Goal: Task Accomplishment & Management: Contribute content

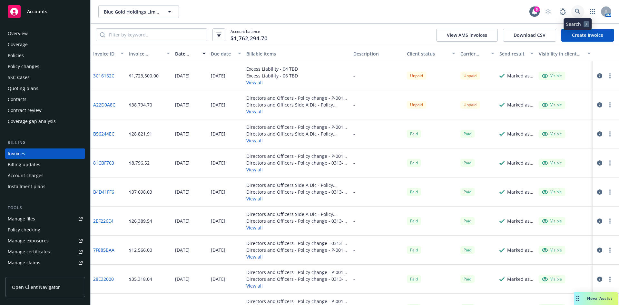
click at [581, 10] on link at bounding box center [577, 11] width 13 height 13
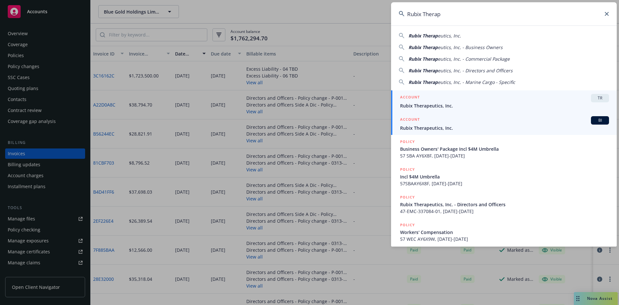
type input "Rubix Therap"
click at [429, 129] on span "Rubix Therapeutics, Inc." at bounding box center [504, 127] width 209 height 7
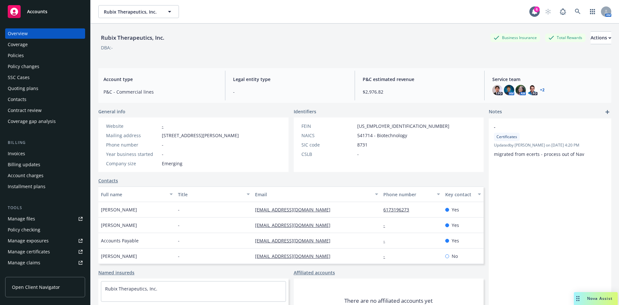
click at [20, 54] on div "Policies" at bounding box center [16, 55] width 16 height 10
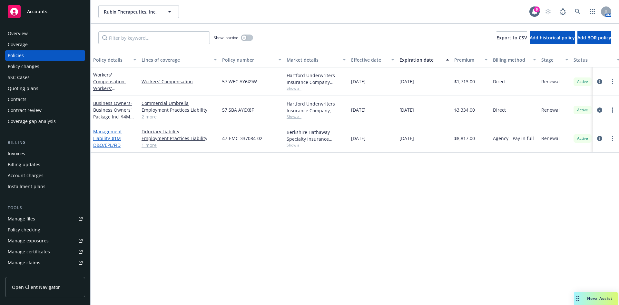
click at [110, 139] on span "- $1M D&O/EPL/FID" at bounding box center [107, 141] width 28 height 13
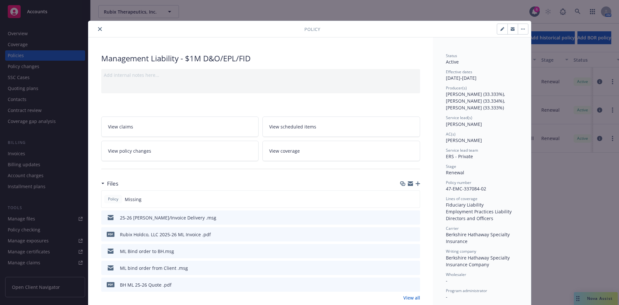
click at [416, 183] on icon "button" at bounding box center [418, 183] width 5 height 5
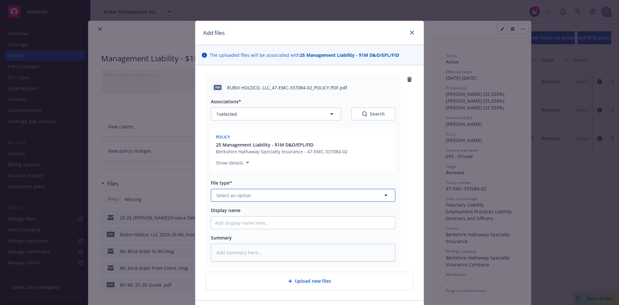
click at [238, 196] on span "Select an option" at bounding box center [233, 195] width 35 height 7
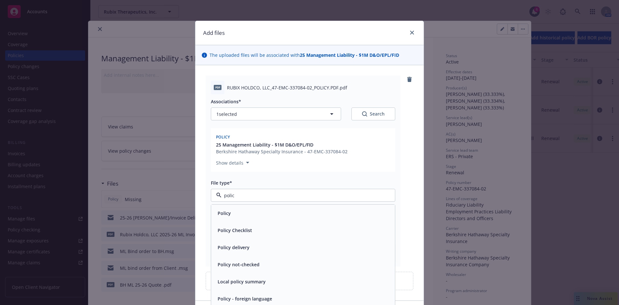
type input "policy"
click at [232, 211] on div "Policy" at bounding box center [303, 212] width 176 height 9
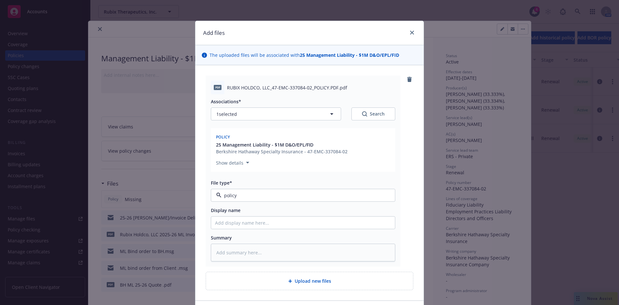
type textarea "x"
click at [225, 222] on input "Display name" at bounding box center [303, 222] width 184 height 12
click at [235, 223] on input "Display name" at bounding box center [303, 222] width 184 height 12
paste input "Rubix Therapeutics 2025-26 ML"
type input "Rubix Therapeutics 2025-26 ML"
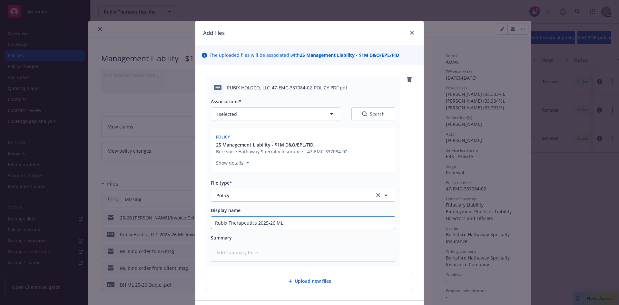
type textarea "x"
type input "Rubix Therapeutics 2025-26 ML"
type textarea "x"
type input "Rubix Therapeutics 2025-26 ML P"
type textarea "x"
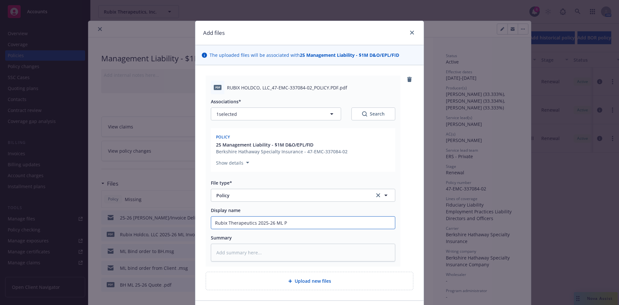
type input "Rubix Therapeutics 2025-26 ML Po"
type textarea "x"
type input "Rubix Therapeutics 2025-26 ML Pol"
type textarea "x"
type input "Rubix Therapeutics 2025-26 [PERSON_NAME]"
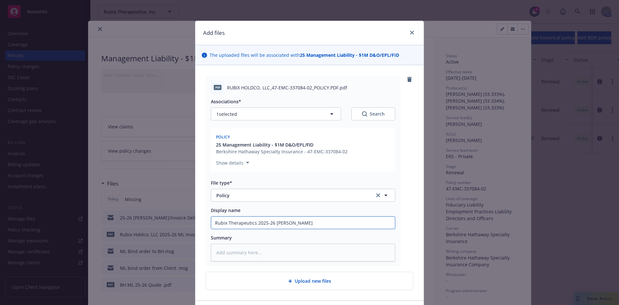
type textarea "x"
type input "Rubix Therapeutics 2025-26 [PERSON_NAME]"
type textarea "x"
type input "Rubix Therapeutics 2025-26 ML Policy"
type textarea "x"
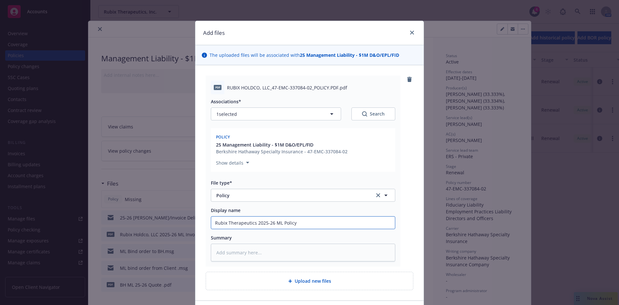
scroll to position [45, 0]
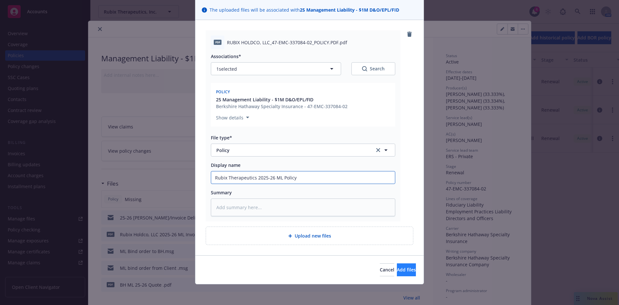
type input "Rubix Therapeutics 2025-26 ML Policy"
click at [397, 270] on span "Add files" at bounding box center [406, 269] width 19 height 6
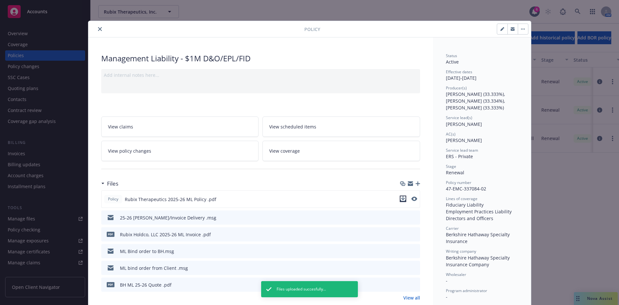
click at [401, 199] on icon "download file" at bounding box center [403, 198] width 4 height 4
click at [97, 26] on button "close" at bounding box center [100, 29] width 8 height 8
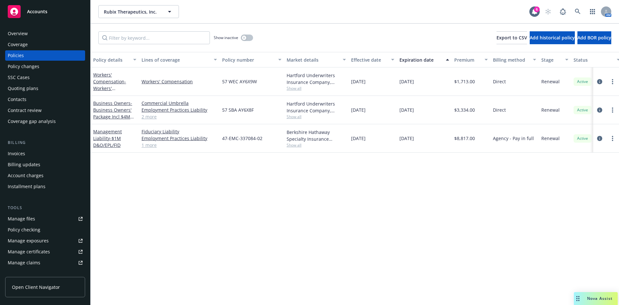
click at [35, 157] on div "Invoices" at bounding box center [45, 153] width 75 height 10
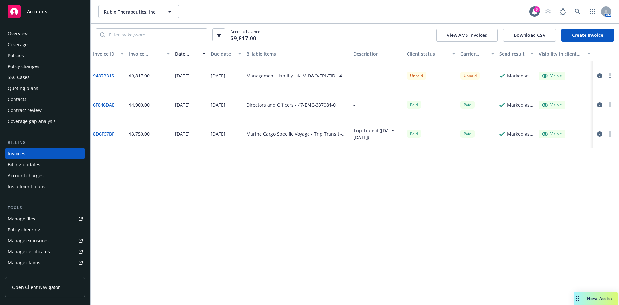
click at [518, 231] on div "Invoice ID Invoice amount Date issued Due date Billable items Description Clien…" at bounding box center [355, 175] width 529 height 259
click at [15, 55] on div "Policies" at bounding box center [16, 55] width 16 height 10
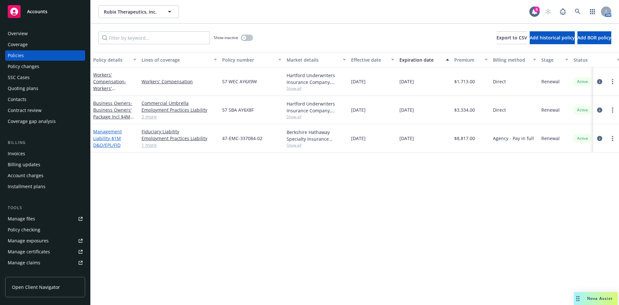
click at [104, 139] on link "Management Liability - $1M D&O/EPL/FID" at bounding box center [107, 138] width 29 height 20
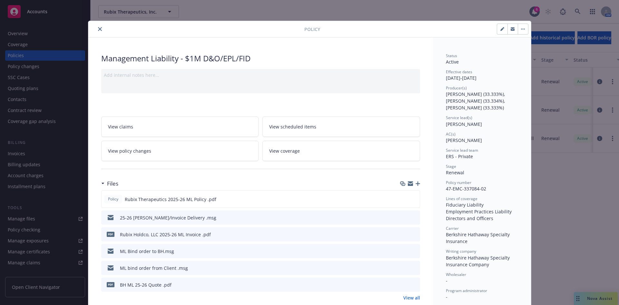
scroll to position [19, 0]
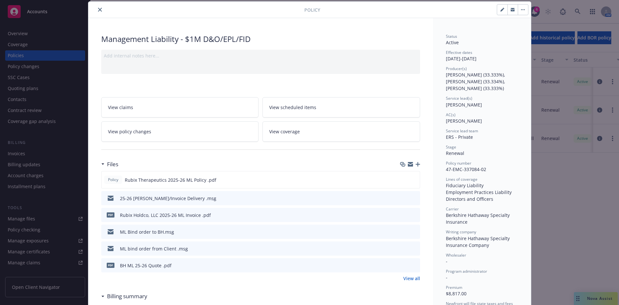
click at [416, 164] on icon "button" at bounding box center [418, 164] width 5 height 5
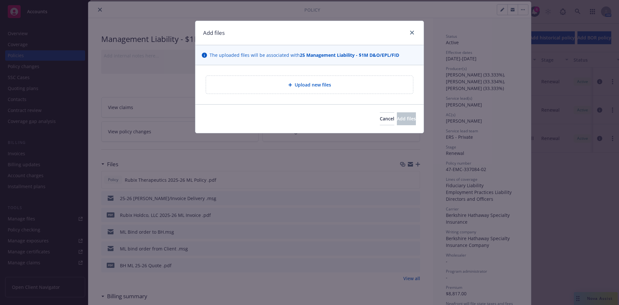
type textarea "x"
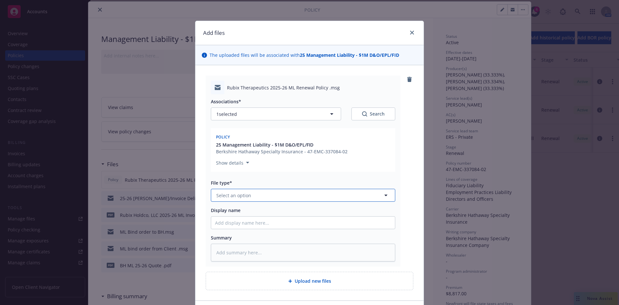
click at [230, 200] on button "Select an option" at bounding box center [303, 195] width 184 height 13
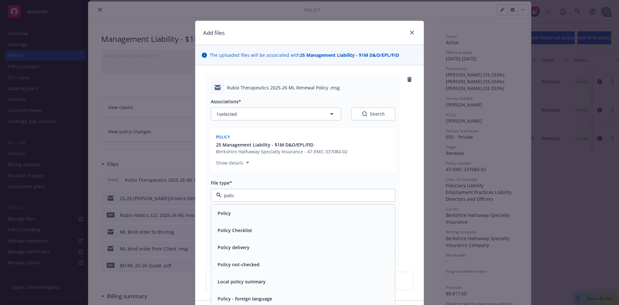
type input "policy"
click at [238, 247] on span "Policy delivery" at bounding box center [234, 247] width 32 height 7
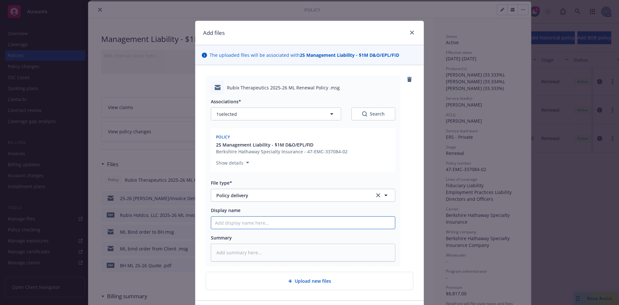
click at [225, 225] on input "Display name" at bounding box center [303, 222] width 184 height 12
type textarea "x"
type input "M"
type textarea "x"
type input "ML"
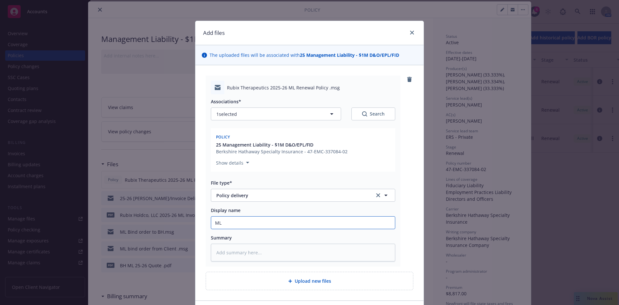
type textarea "x"
type input "ML Policy to client"
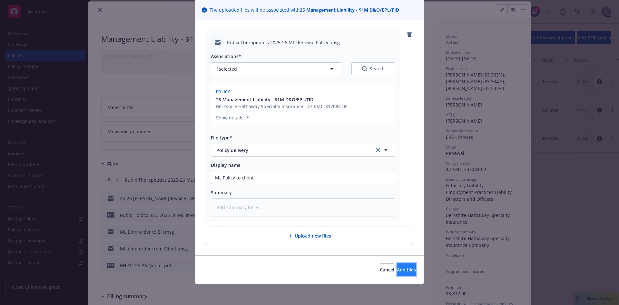
click at [397, 271] on span "Add files" at bounding box center [406, 269] width 19 height 6
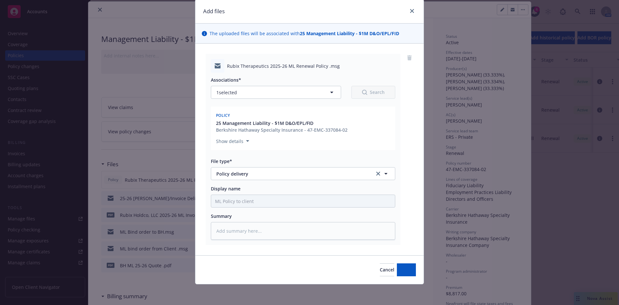
scroll to position [22, 0]
type textarea "x"
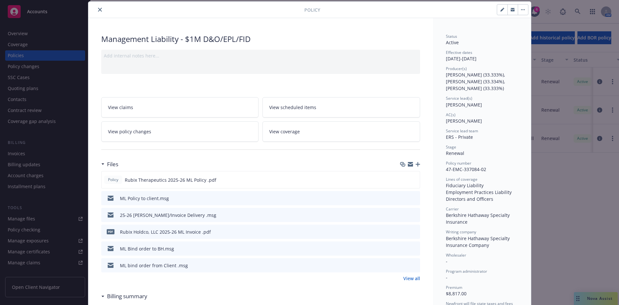
click at [96, 10] on button "close" at bounding box center [100, 10] width 8 height 8
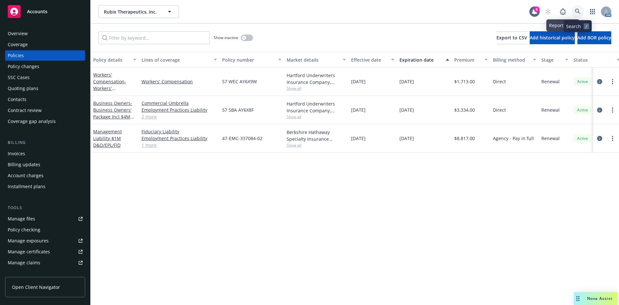
click at [579, 9] on icon at bounding box center [578, 12] width 6 height 6
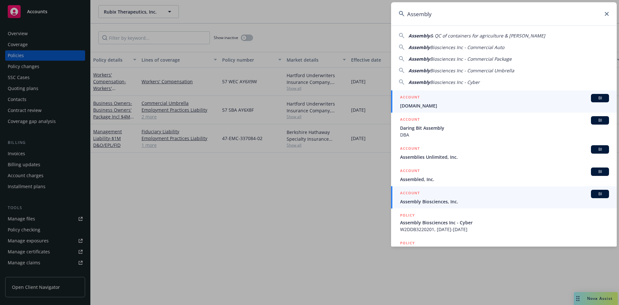
type input "Assembly"
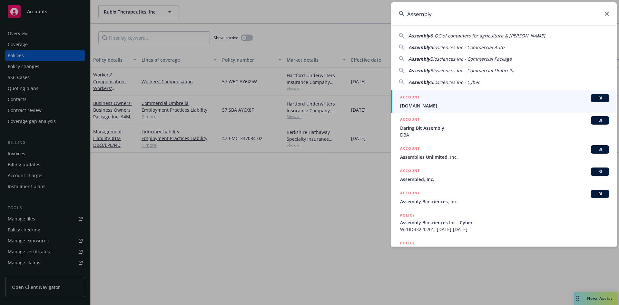
click at [435, 197] on div "ACCOUNT BI" at bounding box center [504, 194] width 209 height 8
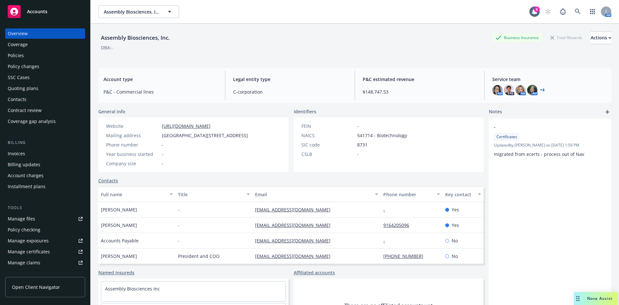
click at [24, 55] on div "Policies" at bounding box center [45, 55] width 75 height 10
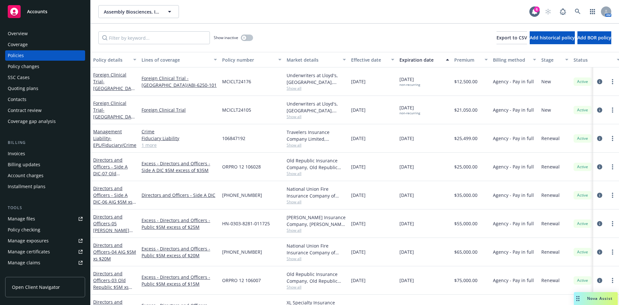
click at [152, 145] on link "1 more" at bounding box center [179, 145] width 75 height 7
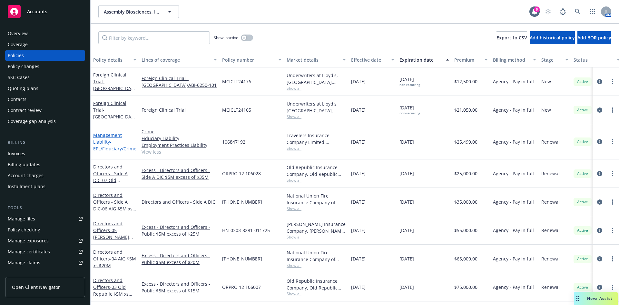
click at [107, 146] on span "- EPL/Fiduciary/Crime" at bounding box center [114, 145] width 43 height 13
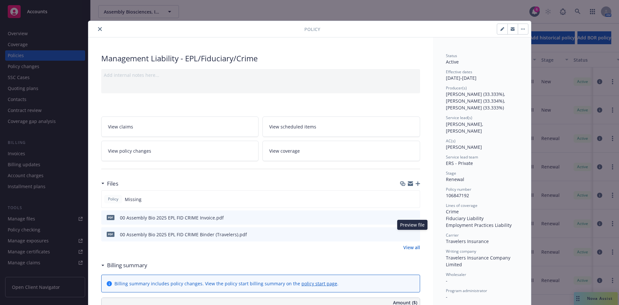
click at [411, 233] on icon "preview file" at bounding box center [414, 234] width 6 height 5
click at [416, 184] on icon "button" at bounding box center [418, 183] width 5 height 5
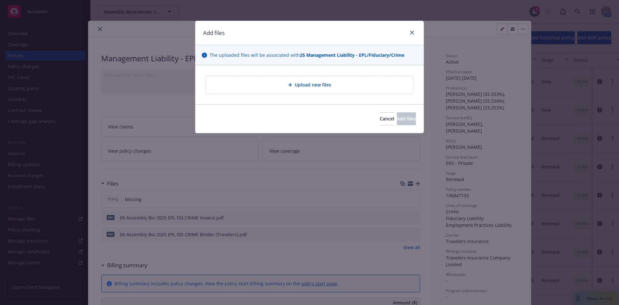
click at [306, 85] on span "Upload new files" at bounding box center [313, 84] width 36 height 7
type textarea "x"
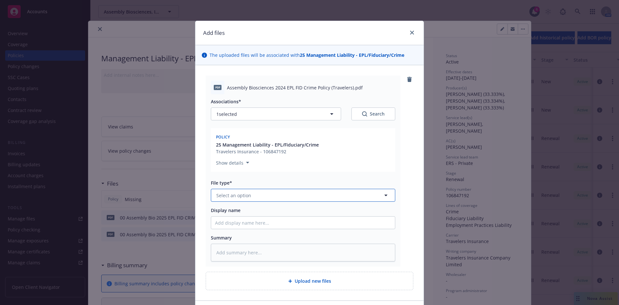
click at [237, 193] on span "Select an option" at bounding box center [233, 195] width 35 height 7
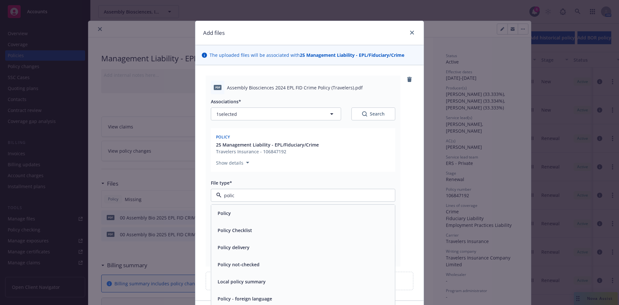
type input "policy"
click at [238, 210] on div "Policy" at bounding box center [303, 212] width 176 height 9
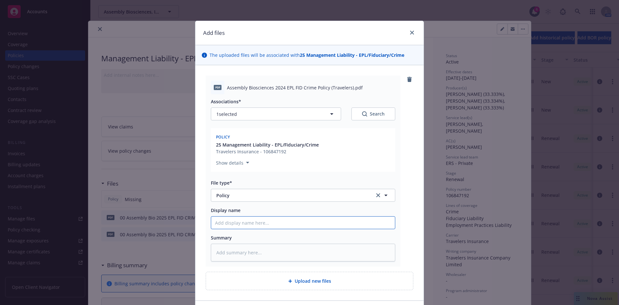
click at [241, 225] on input "Display name" at bounding box center [303, 222] width 184 height 12
click at [280, 96] on div "Associations* 1 selected Search Policy 25 Management Liability - EPL/Fiduciary/…" at bounding box center [303, 177] width 184 height 167
click at [307, 88] on span "Assembly Biosciences 2024 EPL FID Crime Policy (Travelers).pdf" at bounding box center [295, 87] width 136 height 7
drag, startPoint x: 351, startPoint y: 88, endPoint x: 221, endPoint y: 89, distance: 129.6
click at [221, 89] on div "pdf Assembly Biosciences 2024 EPL FID Crime Policy (Travelers).pdf" at bounding box center [303, 88] width 184 height 14
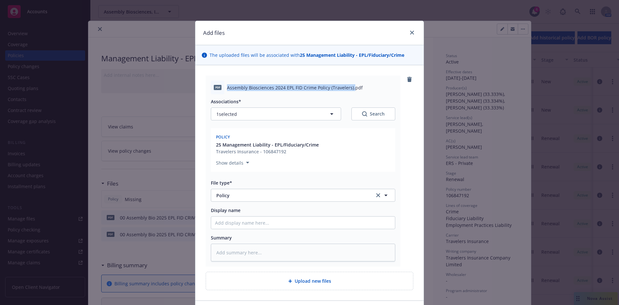
copy div "Assembly Biosciences 2024 EPL FID Crime Policy (Travelers)."
click at [244, 221] on input "Display name" at bounding box center [303, 222] width 184 height 12
paste input "Assembly Biosciences 2024 EPL FID Crime Policy (Travelers)."
type textarea "x"
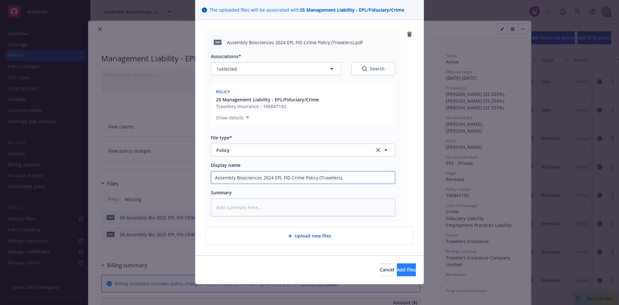
type input "Assembly Biosciences 2024 EPL FID Crime Policy (Travelers)."
click at [397, 273] on button "Add files" at bounding box center [406, 269] width 19 height 13
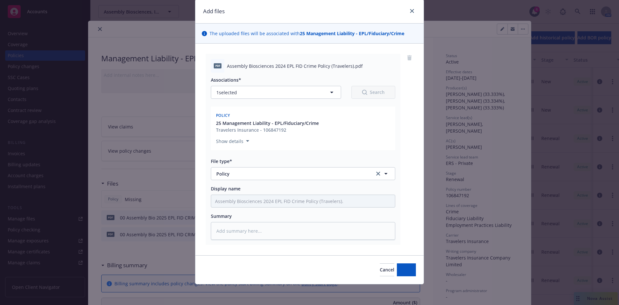
scroll to position [22, 0]
type textarea "x"
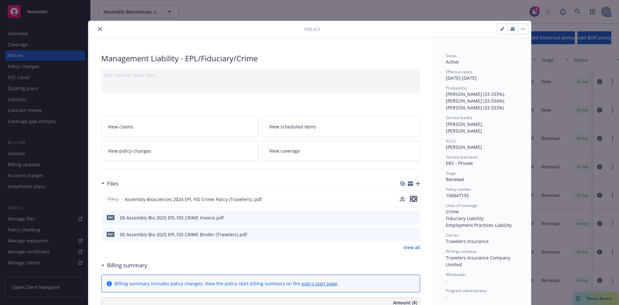
click at [411, 198] on icon "preview file" at bounding box center [414, 198] width 6 height 5
click at [99, 28] on icon "close" at bounding box center [100, 29] width 4 height 4
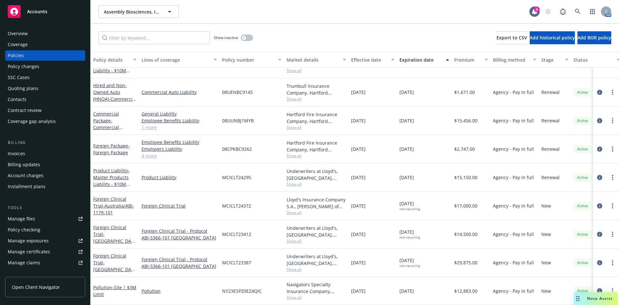
scroll to position [361, 0]
